Goal: Register for event/course

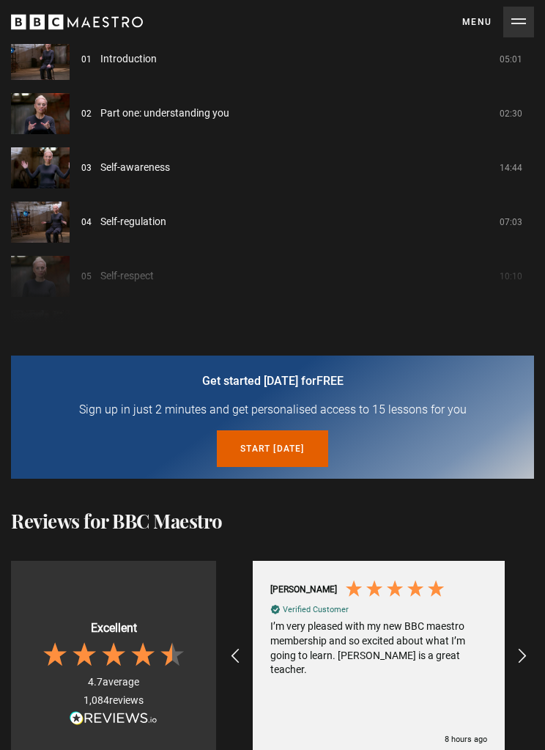
scroll to position [1792, 0]
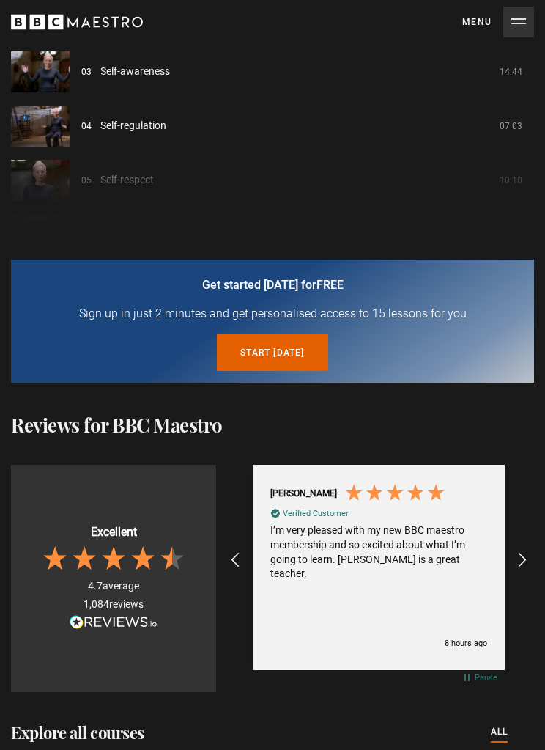
click at [309, 347] on link "Start today for free" at bounding box center [272, 353] width 111 height 37
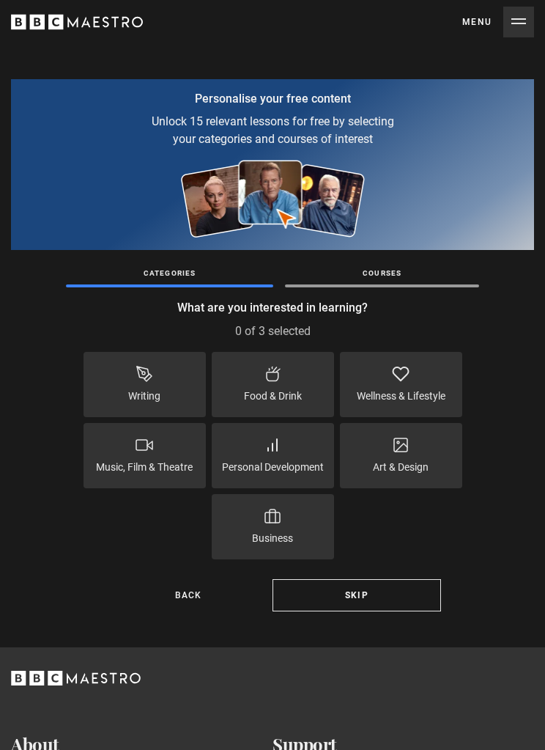
click at [393, 596] on link "Skip" at bounding box center [357, 595] width 169 height 32
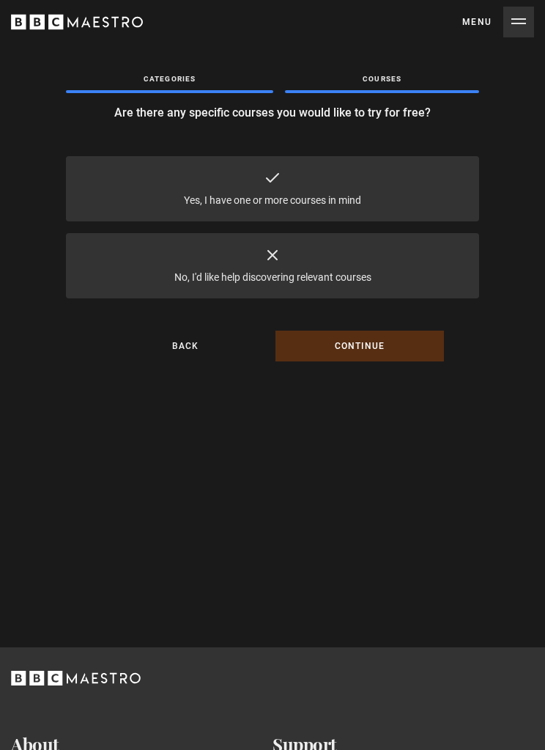
click at [426, 188] on div "Yes, I have one or more courses in mind" at bounding box center [272, 188] width 413 height 65
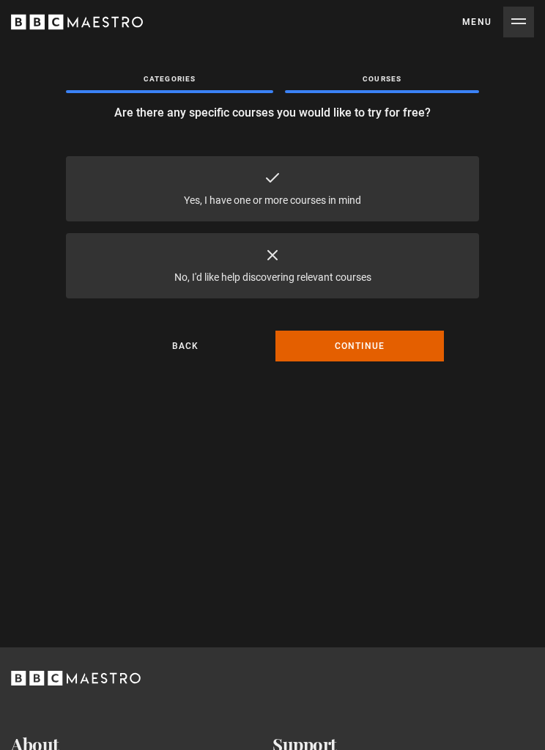
click at [401, 344] on button "Continue" at bounding box center [360, 345] width 169 height 31
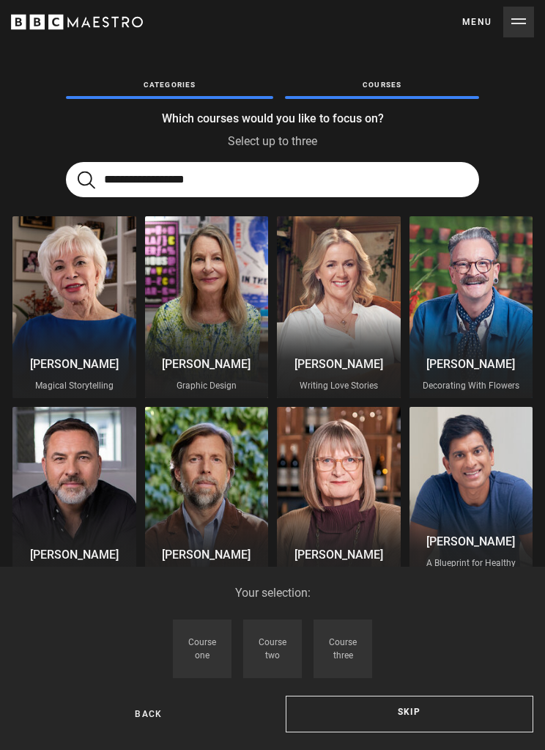
click at [405, 182] on input "Search" at bounding box center [272, 179] width 413 height 35
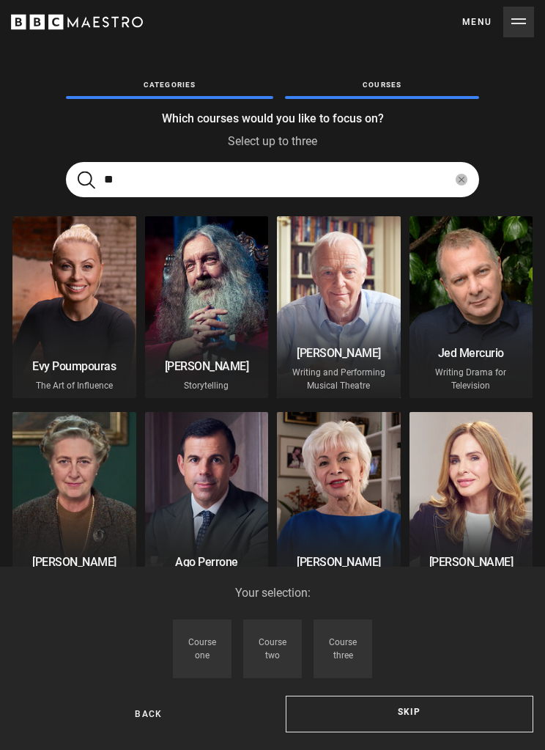
type input "**"
click at [78, 285] on div at bounding box center [74, 307] width 124 height 182
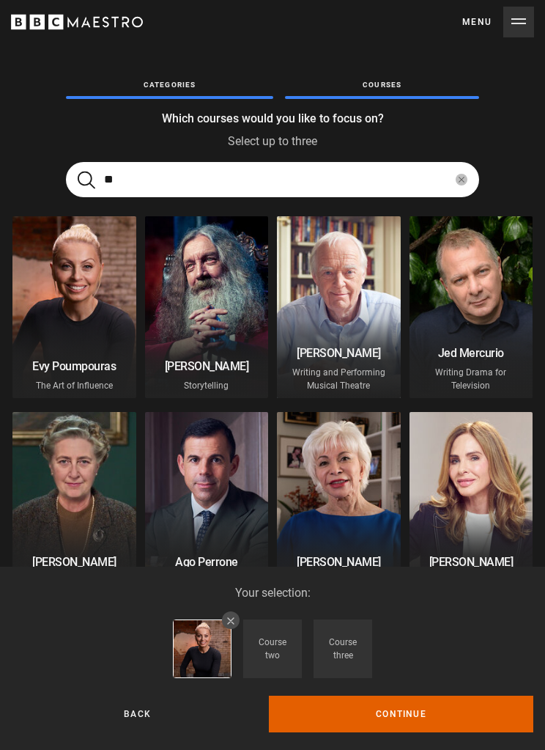
click at [460, 714] on button "Continue" at bounding box center [401, 713] width 265 height 37
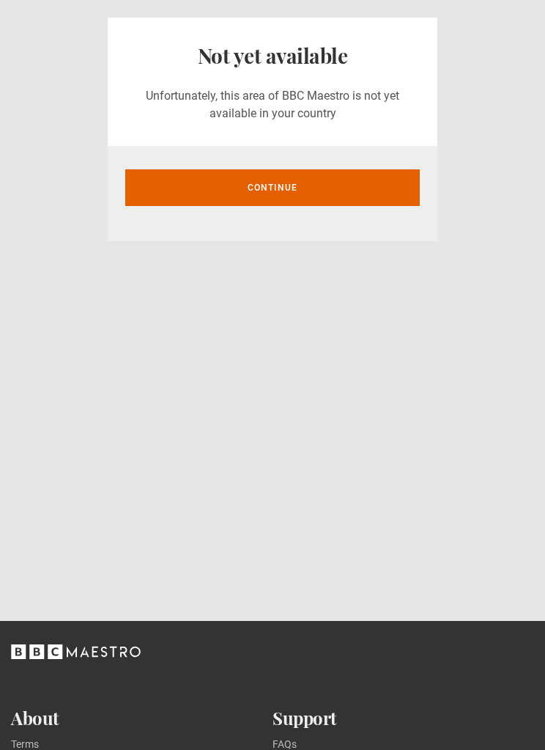
click at [396, 172] on link "Continue" at bounding box center [272, 187] width 295 height 37
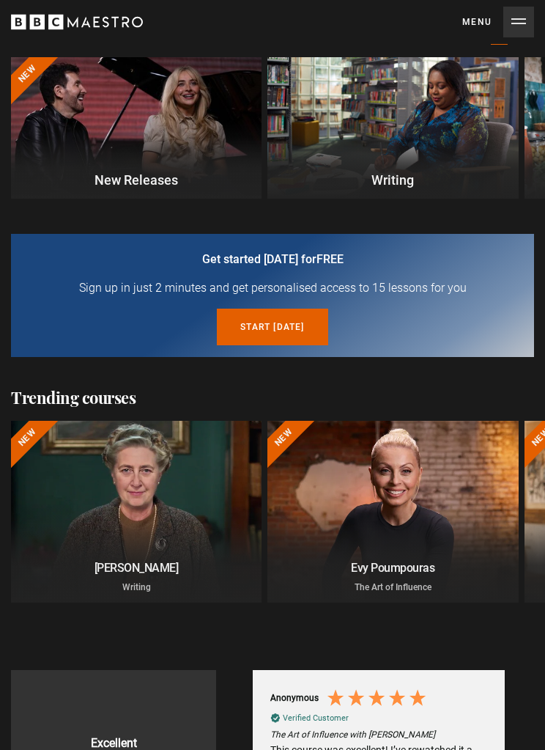
scroll to position [417, 0]
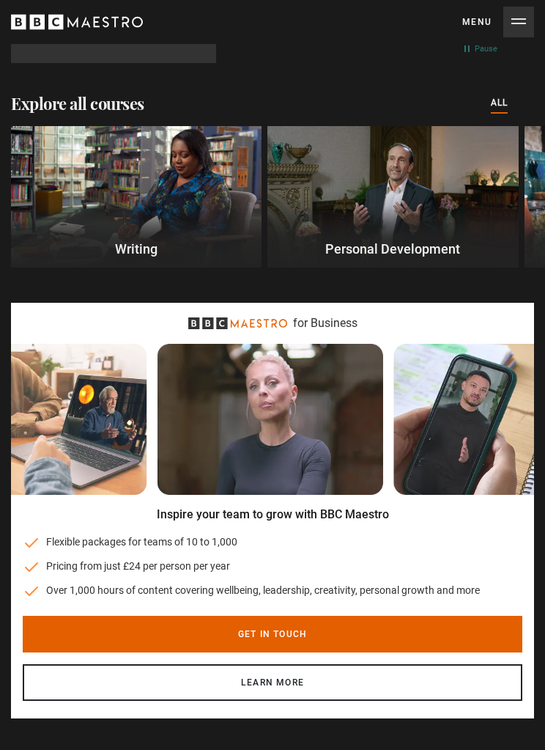
scroll to position [0, 533]
click at [383, 677] on link "Learn more" at bounding box center [273, 682] width 500 height 37
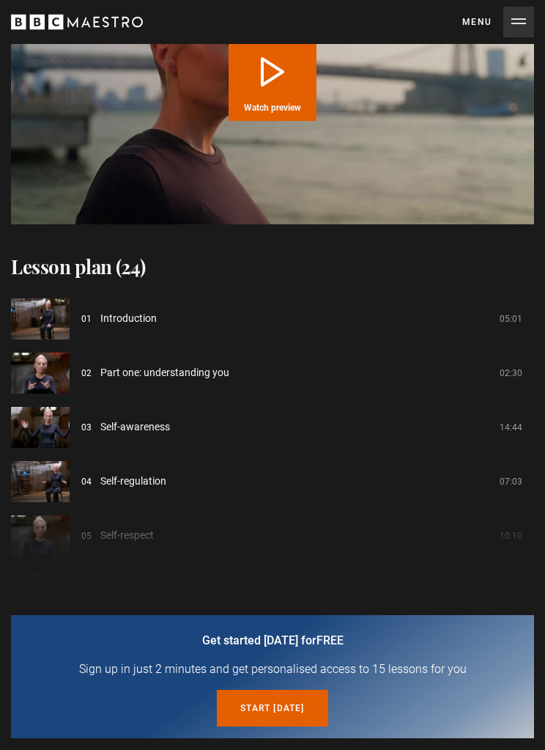
scroll to position [0, 215]
click at [67, 306] on img at bounding box center [40, 318] width 59 height 41
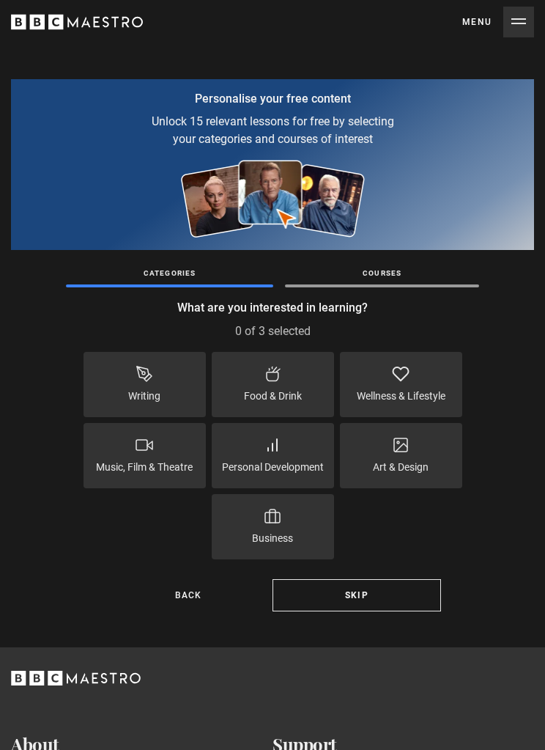
click at [385, 593] on link "Skip" at bounding box center [357, 595] width 169 height 32
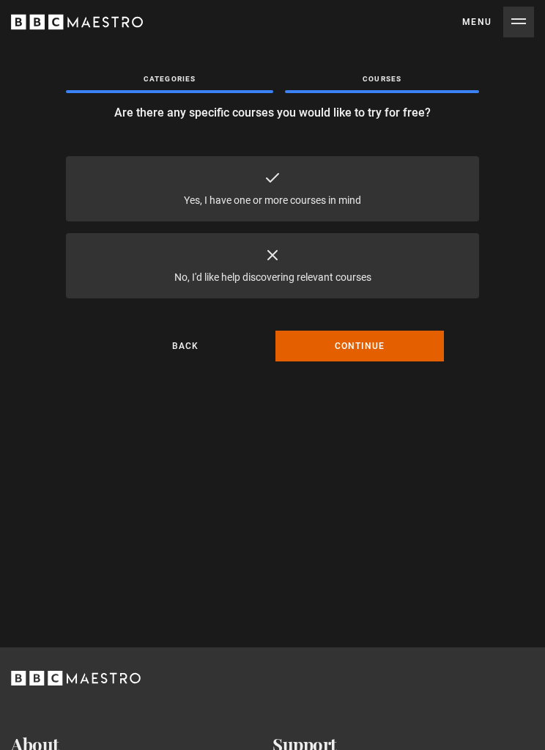
click at [440, 184] on div "Yes, I have one or more courses in mind" at bounding box center [272, 188] width 413 height 65
click at [350, 195] on p "Yes, I have one or more courses in mind" at bounding box center [272, 200] width 177 height 15
click at [387, 350] on button "Continue" at bounding box center [360, 345] width 169 height 31
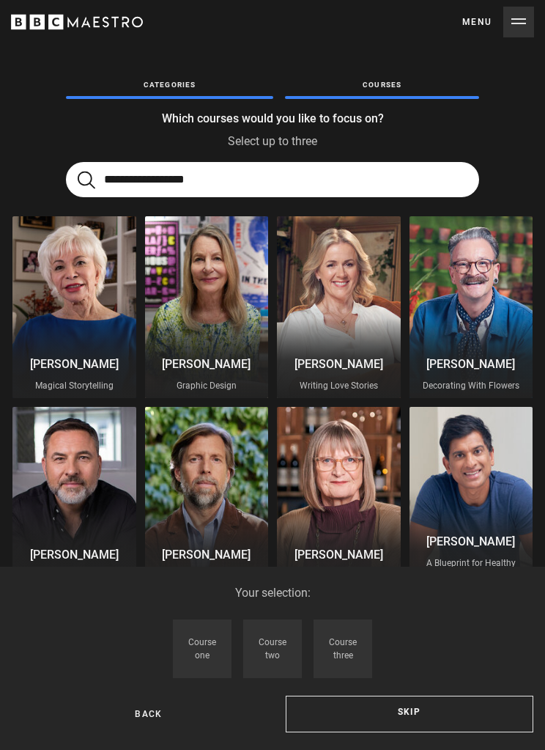
click at [322, 187] on input "Search" at bounding box center [272, 179] width 413 height 35
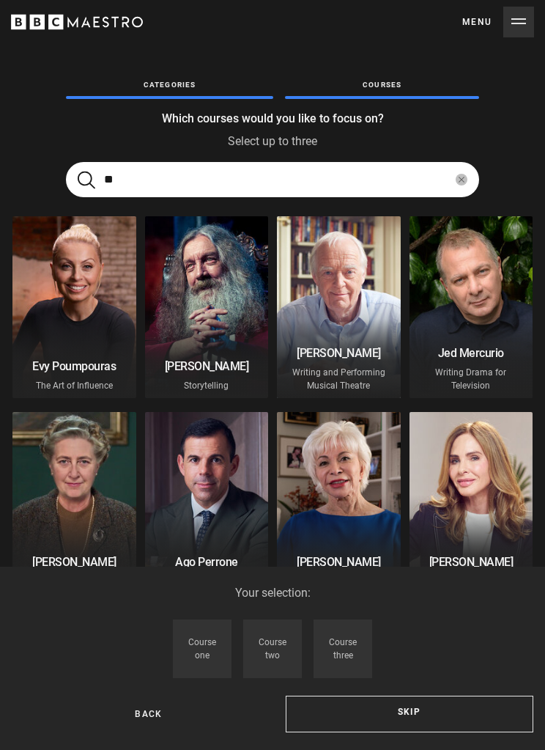
type input "**"
click at [75, 288] on div at bounding box center [74, 307] width 124 height 182
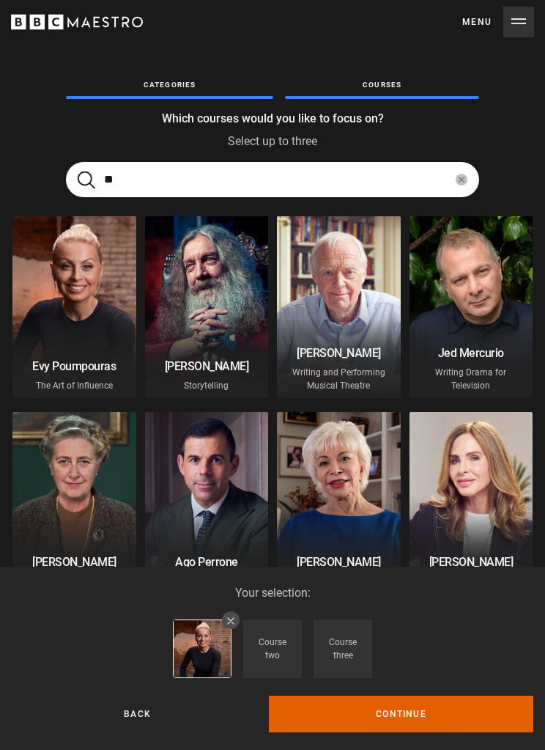
click at [445, 720] on button "Continue" at bounding box center [401, 713] width 265 height 37
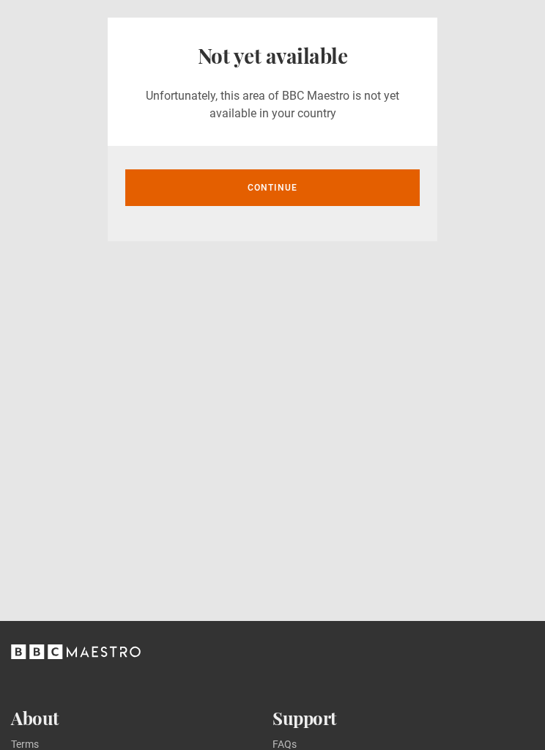
click at [432, 417] on main "Not yet available Unfortunately, this area of BBC Maestro is not yet available …" at bounding box center [272, 301] width 545 height 603
